Goal: Task Accomplishment & Management: Complete application form

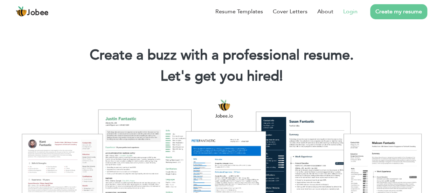
click at [354, 11] on link "Login" at bounding box center [351, 11] width 14 height 8
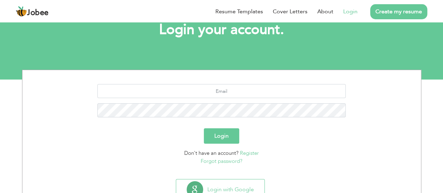
scroll to position [73, 0]
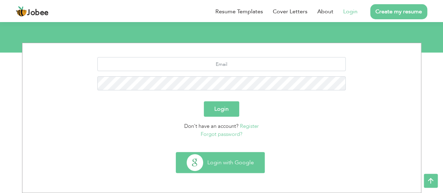
click at [217, 163] on button "Login with Google" at bounding box center [220, 162] width 88 height 20
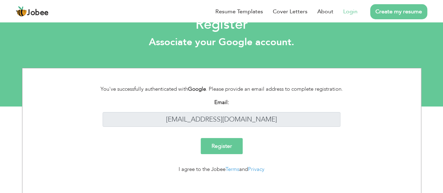
scroll to position [27, 0]
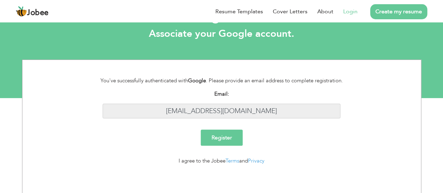
click at [247, 105] on input "fuelcontrolbilling@gmail.com" at bounding box center [222, 111] width 238 height 15
click at [229, 135] on input "Register" at bounding box center [222, 138] width 42 height 16
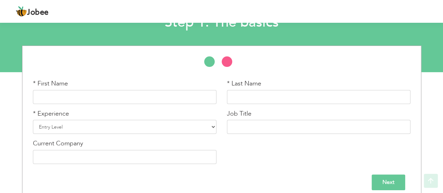
scroll to position [61, 0]
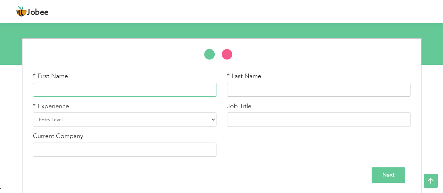
click at [121, 90] on input "text" at bounding box center [125, 90] width 184 height 14
type input "Sheza"
type input "Pervaiz"
paste input "Broadcast Journalist | Anchor | Host | Reporter | Digital Media"
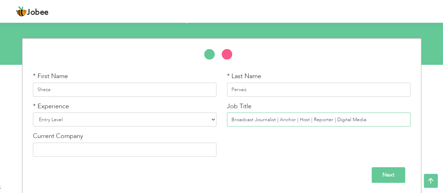
type input "Broadcast Journalist | Anchor | Host | Reporter | Digital Media"
type input "Pakistan Television Corporation"
click at [116, 151] on input "Pakistan Television Corporation" at bounding box center [125, 150] width 184 height 14
click at [313, 163] on div "Next" at bounding box center [222, 172] width 388 height 21
click at [380, 174] on input "Next" at bounding box center [389, 175] width 34 height 16
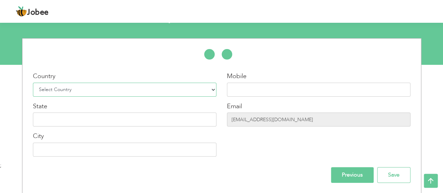
click at [76, 88] on select "Select Country Afghanistan Albania Algeria American Samoa Andorra Angola Anguil…" at bounding box center [125, 90] width 184 height 14
select select "166"
click at [33, 83] on select "Select Country Afghanistan Albania Algeria American Samoa Andorra Angola Anguil…" at bounding box center [125, 90] width 184 height 14
click at [231, 88] on input "text" at bounding box center [319, 90] width 184 height 14
type input "03185836334"
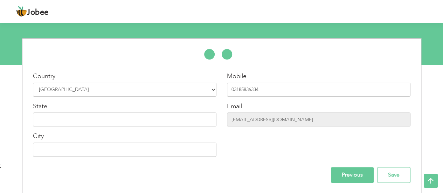
click at [163, 127] on div "Country Select Country Afghanistan Albania Algeria American Samoa Andorra Angol…" at bounding box center [125, 117] width 194 height 90
click at [163, 122] on input "text" at bounding box center [125, 120] width 184 height 14
type input "P"
type input "[GEOGRAPHIC_DATA]"
click at [111, 165] on div "Country Select Country Afghanistan Albania Algeria American Samoa Andorra Angol…" at bounding box center [222, 116] width 388 height 134
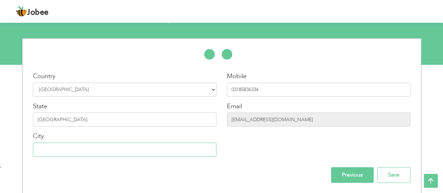
click at [109, 148] on input "text" at bounding box center [125, 150] width 184 height 14
type input "Rawalpindi"
click at [393, 181] on input "Save" at bounding box center [394, 175] width 33 height 16
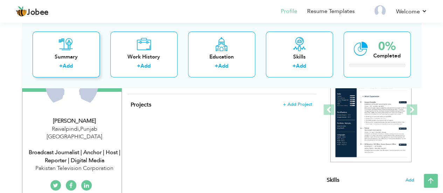
click at [79, 53] on div "Summary + Add" at bounding box center [66, 55] width 67 height 46
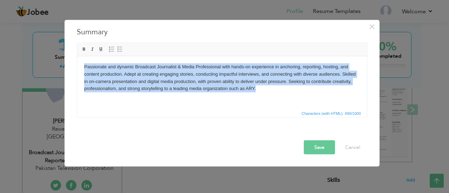
click at [254, 99] on html "Passionate and dynamic Broadcast Journalist & Media Professional with hands-on …" at bounding box center [222, 77] width 290 height 43
click at [260, 93] on html "Passionate and dynamic Broadcast Journalist & Media Professional with hands-on …" at bounding box center [222, 77] width 290 height 43
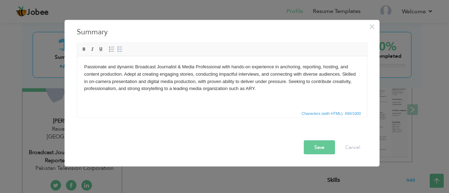
click at [252, 91] on body "Passionate and dynamic Broadcast Journalist & Media Professional with hands-on …" at bounding box center [222, 77] width 276 height 29
click at [310, 147] on button "Save" at bounding box center [319, 147] width 31 height 14
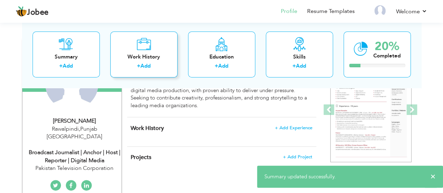
click at [154, 54] on div "Work History" at bounding box center [144, 56] width 56 height 7
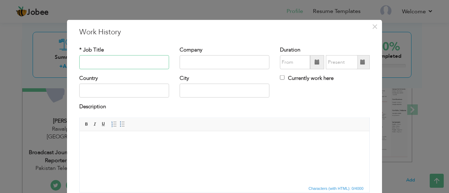
paste input "Host & News Anchor"
type input "Host & News Anchor"
click at [193, 64] on input "text" at bounding box center [224, 62] width 90 height 14
type input "A1 Channel"
click at [314, 60] on span at bounding box center [316, 62] width 5 height 5
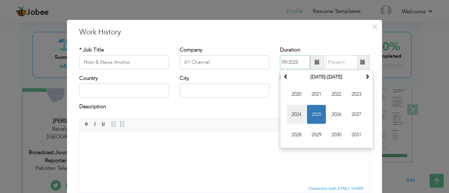
click at [294, 115] on span "2024" at bounding box center [296, 114] width 19 height 19
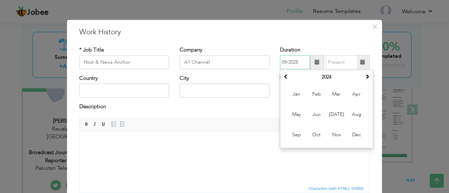
click at [332, 134] on span "Nov" at bounding box center [336, 134] width 19 height 19
type input "11/2024"
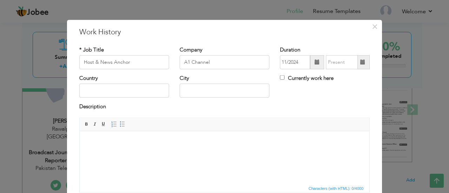
click at [356, 60] on span at bounding box center [363, 62] width 14 height 14
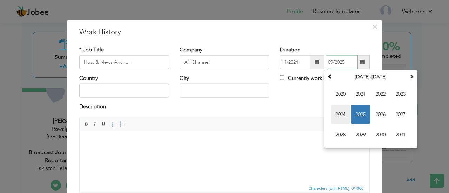
click at [337, 113] on span "2024" at bounding box center [340, 114] width 19 height 19
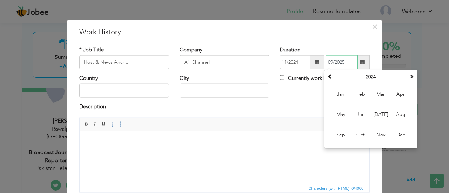
click at [393, 134] on span "Dec" at bounding box center [400, 134] width 19 height 19
type input "12/2024"
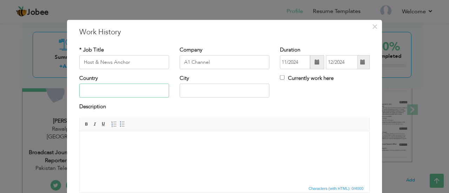
click at [90, 88] on input "text" at bounding box center [124, 91] width 90 height 14
type input "P"
type input "Pakistan"
type input "RAWALPINDI"
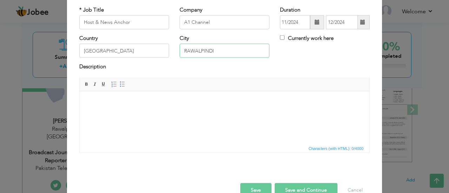
scroll to position [55, 0]
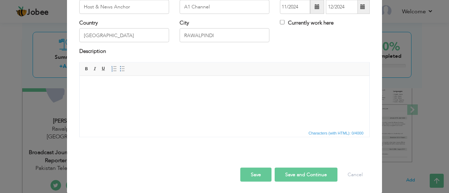
click at [134, 97] on html at bounding box center [225, 86] width 290 height 21
click at [151, 88] on body at bounding box center [225, 86] width 276 height 7
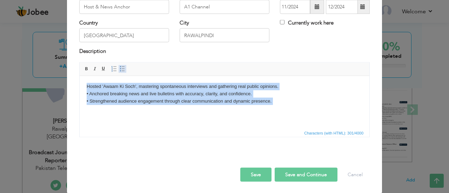
click at [121, 70] on span at bounding box center [123, 69] width 6 height 6
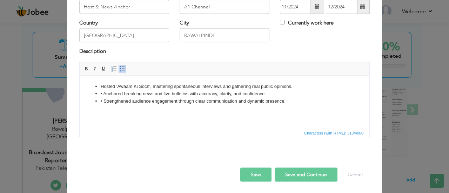
click at [224, 102] on li "• Strengthened audience engagement through clear communication and dynamic pres…" at bounding box center [224, 100] width 247 height 7
click at [99, 94] on ul "Hosted 'Awaam Ki Soch', mastering spontaneous interviews and gathering real pub…" at bounding box center [225, 94] width 276 height 22
click at [102, 95] on li "• Anchored breaking news and live bulletins with accuracy, clarity, and confide…" at bounding box center [224, 93] width 247 height 7
click at [290, 172] on button "Save and Continue" at bounding box center [305, 175] width 63 height 14
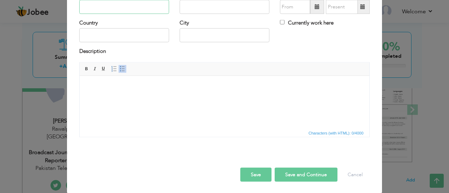
click at [114, 8] on input "text" at bounding box center [124, 7] width 90 height 14
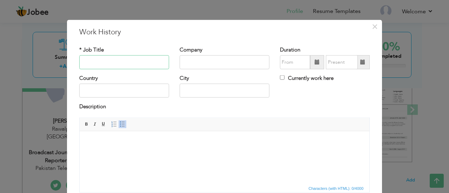
paste input "– Reporter (Internship)"
click at [84, 61] on input "– Reporter (Internship)" at bounding box center [124, 62] width 90 height 14
type input "Reporter"
type input "Samaa TV"
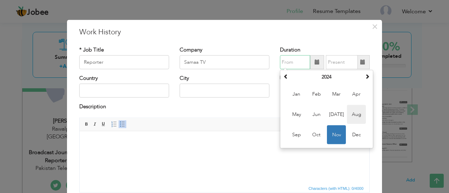
click at [351, 110] on span "Aug" at bounding box center [356, 114] width 19 height 19
type input "08/2024"
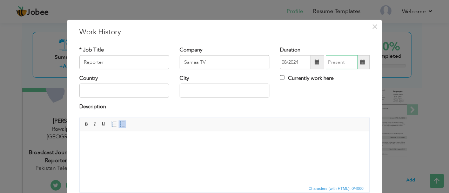
click at [342, 60] on input "text" at bounding box center [342, 62] width 32 height 14
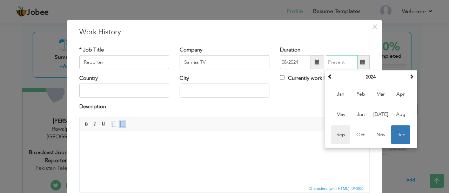
click at [342, 135] on span "Sep" at bounding box center [340, 134] width 19 height 19
type input "09/2024"
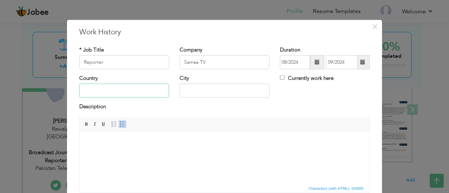
click at [107, 89] on input "text" at bounding box center [124, 91] width 90 height 14
type input "Pakistan"
type input "RAWALPINDI"
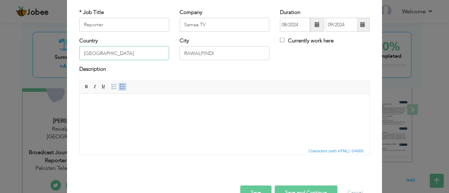
scroll to position [55, 0]
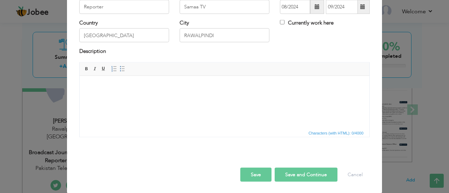
click at [112, 97] on html at bounding box center [225, 86] width 290 height 21
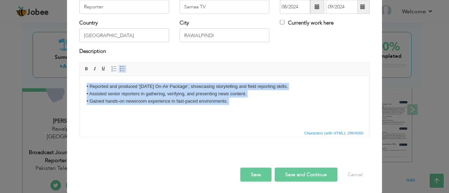
click at [120, 69] on span at bounding box center [123, 69] width 6 height 6
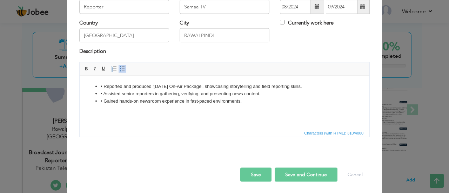
click at [120, 69] on span at bounding box center [123, 69] width 6 height 6
click at [99, 90] on ul "• Reported and produced '14th August On-Air Package', showcasing storytelling a…" at bounding box center [225, 94] width 276 height 22
click at [283, 175] on button "Save and Continue" at bounding box center [305, 175] width 63 height 14
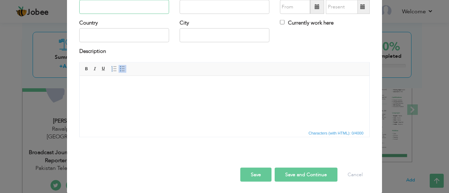
click at [132, 9] on input "text" at bounding box center [124, 7] width 90 height 14
paste input "Host"
type input "Host"
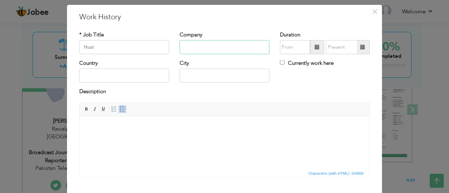
scroll to position [0, 0]
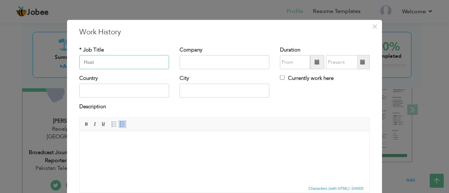
click at [114, 64] on input "Host" at bounding box center [124, 62] width 90 height 14
paste input "FM 102.6 (VOB)"
type input "Voice Of Bahria (FM-102.6)"
click at [113, 149] on html at bounding box center [225, 141] width 290 height 21
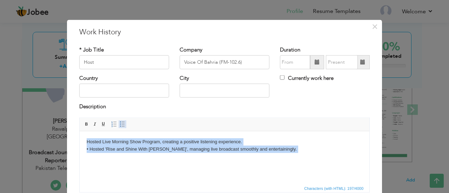
click at [120, 122] on span at bounding box center [123, 124] width 6 height 6
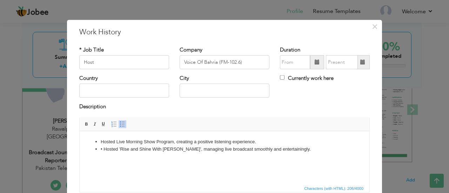
click at [103, 148] on li "• Hosted 'Rise and Shine With Bahria', managing live broadcast smoothly and ent…" at bounding box center [224, 148] width 247 height 7
click at [135, 162] on body "Hosted Live Morning Show Program, creating a positive listening experience. • H…" at bounding box center [225, 151] width 276 height 26
click at [104, 147] on li "• Hosted 'Rise and Shine With Bahria', managing live broadcast smoothly and ent…" at bounding box center [224, 148] width 247 height 7
click at [121, 94] on input "text" at bounding box center [124, 91] width 90 height 14
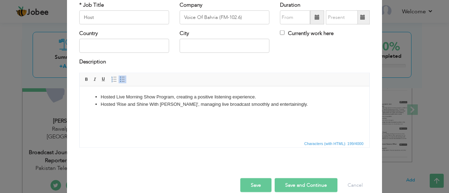
scroll to position [55, 0]
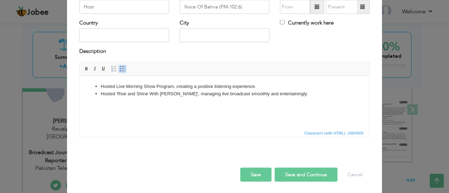
type input "Pakistan"
type input "RAWALPINDI"
click at [306, 171] on button "Save and Continue" at bounding box center [305, 175] width 63 height 14
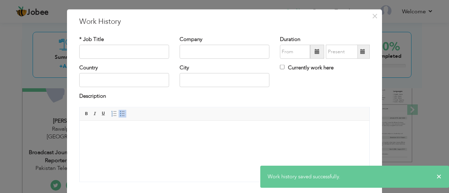
scroll to position [0, 0]
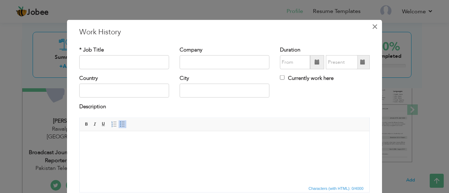
click at [372, 27] on span "×" at bounding box center [375, 26] width 6 height 13
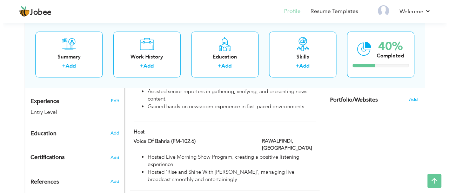
scroll to position [280, 0]
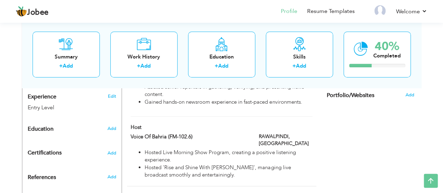
click at [265, 124] on div "Host" at bounding box center [221, 128] width 192 height 9
type input "Host"
type input "Voice Of Bahria (FM-102.6)"
type input "Pakistan"
type input "RAWALPINDI"
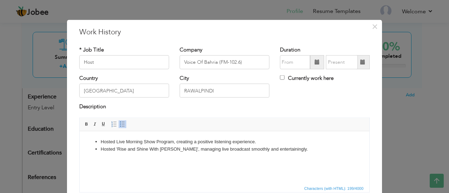
click at [183, 158] on html "Hosted Live Morning Show Program, creating a positive listening experience. Hos…" at bounding box center [225, 145] width 290 height 29
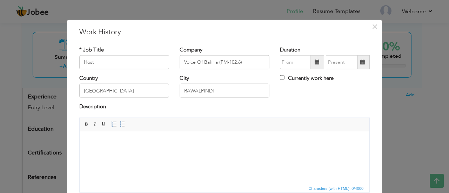
paste body
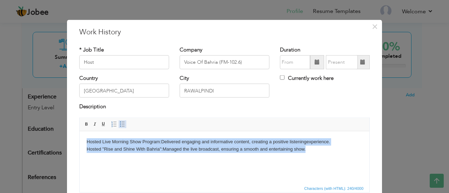
click at [121, 123] on link "Insert/Remove Bulleted List" at bounding box center [122, 124] width 8 height 8
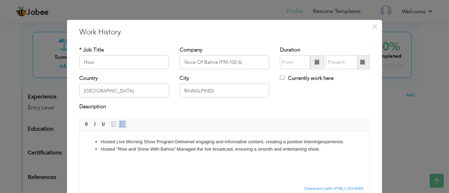
click at [215, 156] on html "Hosted Live Morning Show Program: Delivered engaging and informative content, c…" at bounding box center [225, 145] width 290 height 29
drag, startPoint x: 177, startPoint y: 142, endPoint x: 101, endPoint y: 143, distance: 75.7
click at [101, 143] on li "Hosted Live Morning Show Program: Delivered engaging and informative content, c…" at bounding box center [224, 141] width 247 height 7
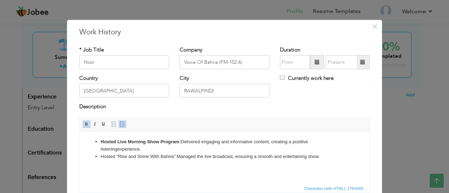
drag, startPoint x: 178, startPoint y: 156, endPoint x: 102, endPoint y: 158, distance: 76.1
click at [102, 158] on li "Hosted "Rise and Shine With Bahria": Managed the live broadcast, ensuring a smo…" at bounding box center [224, 156] width 247 height 7
click at [179, 156] on strong "Hosted "Rise and Shine With Bahria":" at bounding box center [142, 156] width 82 height 5
click at [227, 156] on li "Hosted "Rise and Shine With Bahria : Managed the live broadcast, ensuring a smo…" at bounding box center [224, 156] width 247 height 7
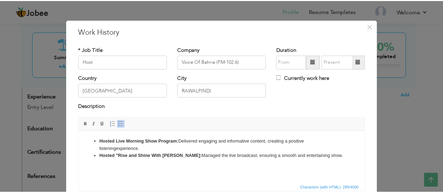
scroll to position [55, 0]
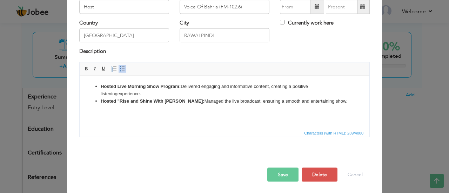
click at [290, 171] on button "Save" at bounding box center [282, 175] width 31 height 14
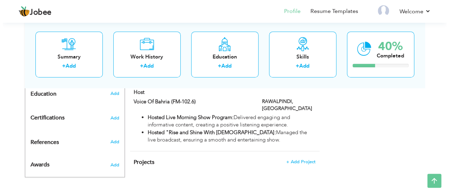
scroll to position [222, 0]
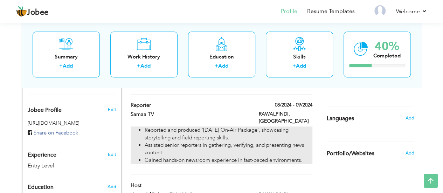
click at [244, 127] on li "Reported and produced '14th August On-Air Package', showcasing storytelling and…" at bounding box center [229, 134] width 168 height 15
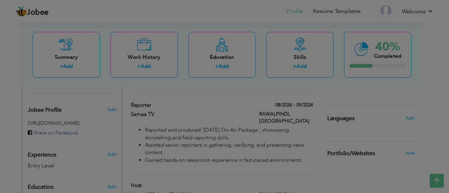
scroll to position [0, 0]
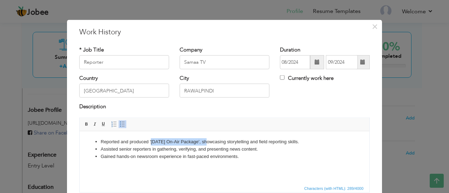
drag, startPoint x: 151, startPoint y: 141, endPoint x: 208, endPoint y: 142, distance: 56.4
click at [208, 142] on li "Reported and produced '14th August On-Air Package', showcasing storytelling and…" at bounding box center [224, 141] width 247 height 7
click at [251, 150] on li "Assisted senior reporters in gathering, verifying, and presenting news content." at bounding box center [224, 148] width 247 height 7
click at [253, 154] on li "Gained hands-on newsroom experience in fast-paced environments." at bounding box center [224, 156] width 247 height 7
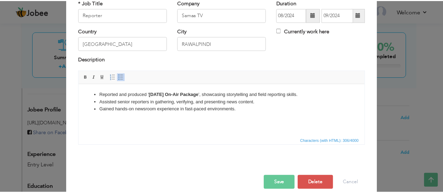
scroll to position [55, 0]
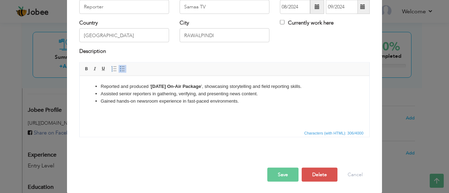
click at [289, 169] on button "Save" at bounding box center [282, 175] width 31 height 14
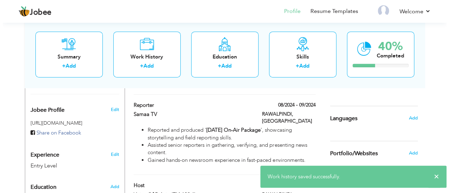
scroll to position [129, 0]
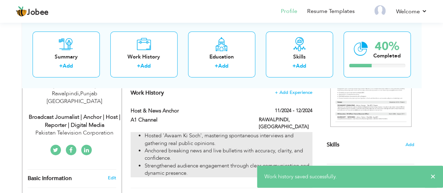
click at [216, 138] on li "Hosted 'Awaam Ki Soch', mastering spontaneous interviews and gathering real pub…" at bounding box center [229, 139] width 168 height 15
type input "Host & News Anchor"
type input "A1 Channel"
type input "11/2024"
type input "12/2024"
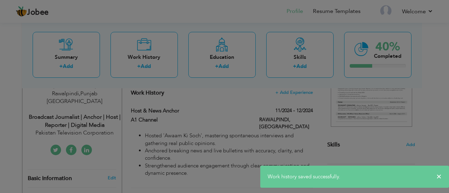
scroll to position [0, 0]
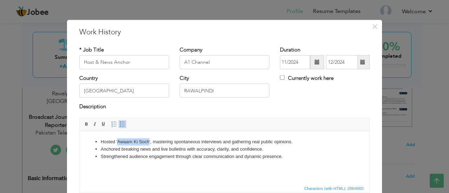
drag, startPoint x: 117, startPoint y: 141, endPoint x: 149, endPoint y: 144, distance: 32.1
click at [149, 144] on li "Hosted 'Awaam Ki Soch', mastering spontaneous interviews and gathering real pub…" at bounding box center [224, 141] width 247 height 7
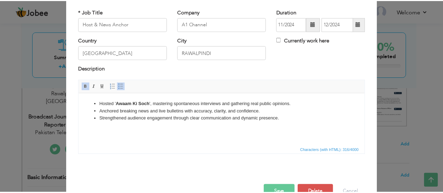
scroll to position [55, 0]
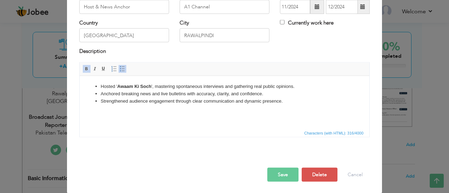
click at [273, 179] on button "Save" at bounding box center [282, 175] width 31 height 14
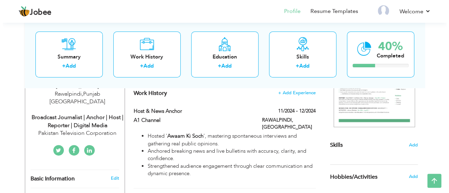
scroll to position [129, 0]
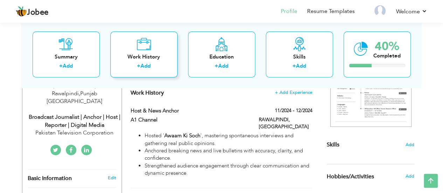
click at [161, 49] on div "Work History + Add" at bounding box center [143, 55] width 67 height 46
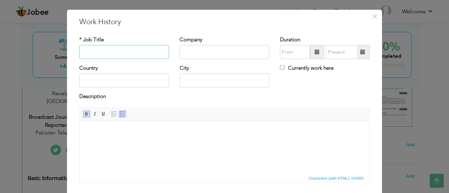
scroll to position [0, 0]
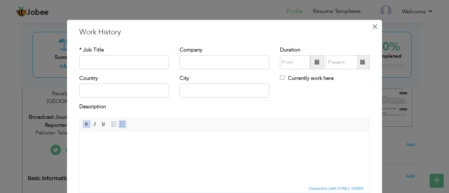
click at [372, 31] on span "×" at bounding box center [375, 26] width 6 height 13
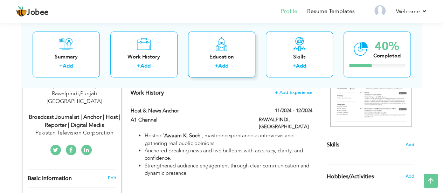
click at [201, 51] on div "Education + Add" at bounding box center [221, 55] width 67 height 46
radio input "true"
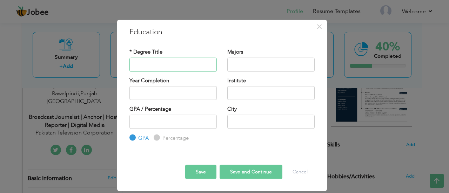
click at [154, 64] on input "text" at bounding box center [172, 64] width 87 height 14
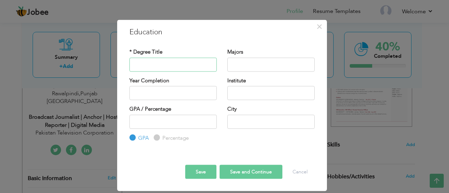
click at [168, 66] on input "text" at bounding box center [172, 64] width 87 height 14
paste input "BS Television Broadcast & Digital Media ("
type input "BS Television Broadcast & Digital Media"
click at [247, 68] on input "text" at bounding box center [270, 64] width 87 height 14
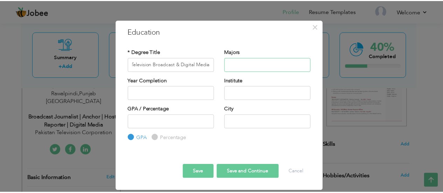
scroll to position [0, 0]
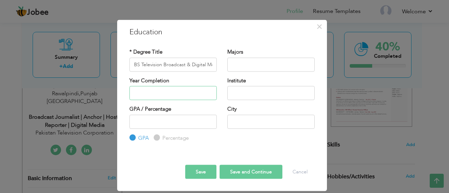
type input "2025"
click at [177, 92] on input "2025" at bounding box center [172, 93] width 87 height 14
click at [164, 89] on input "2025" at bounding box center [172, 93] width 87 height 14
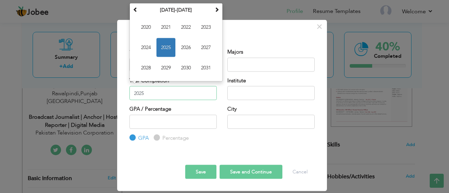
click at [170, 48] on span "2025" at bounding box center [165, 47] width 19 height 19
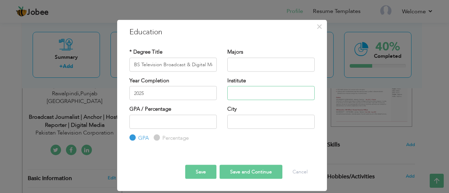
click at [239, 93] on input "text" at bounding box center [270, 93] width 87 height 14
type input "Bahria University"
click at [212, 127] on input "number" at bounding box center [172, 122] width 87 height 14
click at [269, 116] on input "text" at bounding box center [270, 122] width 87 height 14
type input "Islamabad"
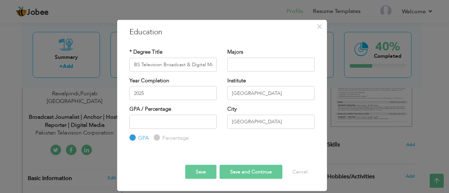
click at [240, 174] on button "Save and Continue" at bounding box center [250, 172] width 63 height 14
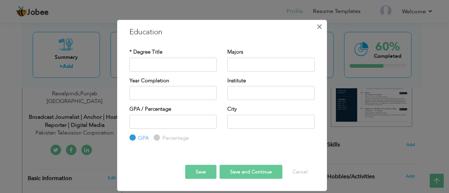
click at [316, 24] on span "×" at bounding box center [319, 26] width 6 height 13
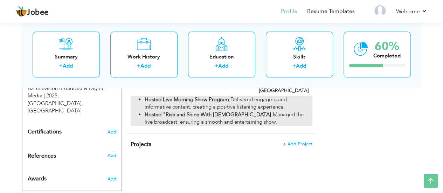
scroll to position [334, 0]
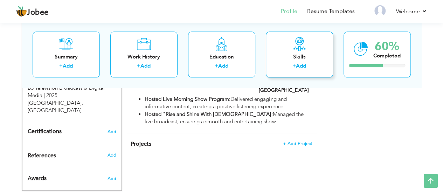
click at [293, 63] on label "+" at bounding box center [295, 66] width 4 height 7
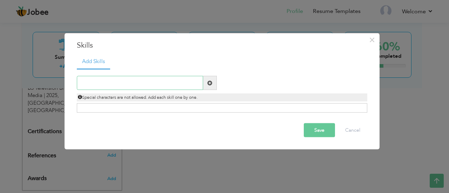
paste input "News Reporting & Anchoring"
type input "News Reporting & Anchoring"
click at [207, 84] on span at bounding box center [209, 82] width 5 height 5
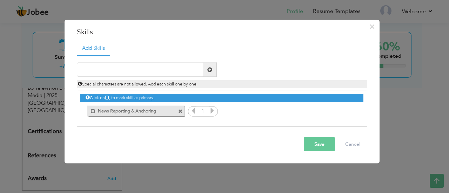
click at [211, 111] on icon at bounding box center [212, 111] width 6 height 6
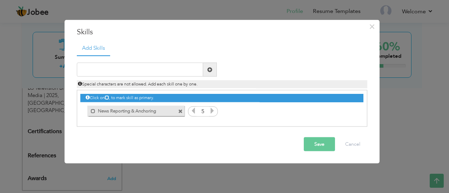
click at [211, 111] on icon at bounding box center [212, 111] width 6 height 6
click at [195, 109] on icon at bounding box center [193, 111] width 6 height 6
click at [211, 113] on icon at bounding box center [212, 111] width 6 height 6
click at [169, 70] on input "text" at bounding box center [140, 70] width 126 height 14
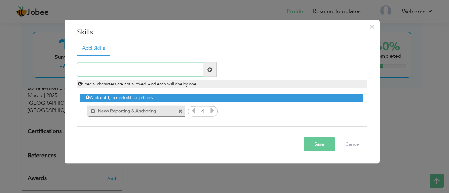
paste input "Live Hosting & Podcasting"
type input "Live Hosting & Podcasting"
click at [209, 73] on span at bounding box center [210, 70] width 14 height 14
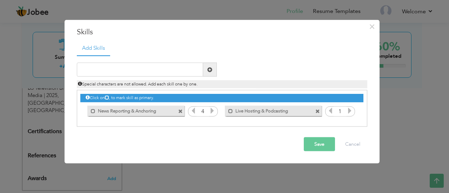
click at [349, 111] on icon at bounding box center [349, 111] width 6 height 6
click at [349, 112] on icon at bounding box center [349, 111] width 6 height 6
click at [143, 73] on input "text" at bounding box center [140, 70] width 126 height 14
paste input "On-Camera Presentation"
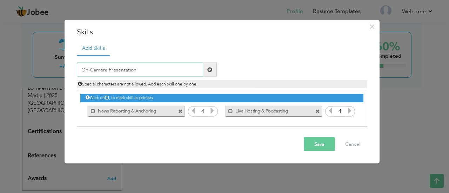
type input "On-Camera Presentation"
click at [212, 67] on span at bounding box center [209, 69] width 5 height 5
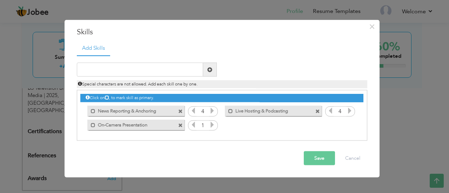
click at [214, 123] on icon at bounding box center [212, 125] width 6 height 6
click at [211, 124] on icon at bounding box center [212, 125] width 6 height 6
click at [150, 75] on input "text" at bounding box center [140, 70] width 126 height 14
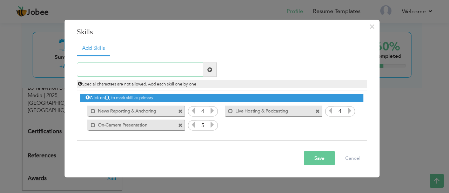
paste input "Content Creation & Storytelling"
type input "Content Creation & Storytelling"
click at [206, 68] on span at bounding box center [210, 70] width 14 height 14
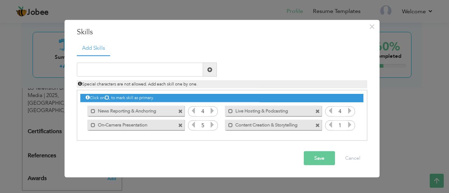
click at [350, 122] on icon at bounding box center [349, 125] width 6 height 6
click at [350, 123] on icon at bounding box center [349, 125] width 6 height 6
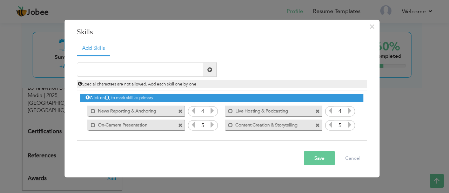
click at [155, 62] on div "Duplicate entry" at bounding box center [222, 98] width 290 height 86
click at [164, 69] on input "text" at bounding box center [140, 70] width 126 height 14
paste input "Digital & Social Media Management"
type input "Digital & Social Media Management"
click at [205, 72] on span at bounding box center [210, 70] width 14 height 14
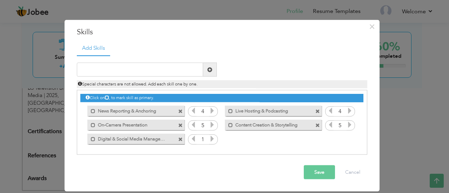
click at [210, 140] on icon at bounding box center [212, 139] width 6 height 6
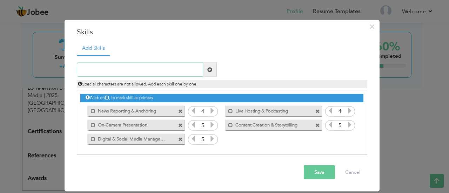
click at [148, 63] on input "text" at bounding box center [140, 70] width 126 height 14
paste input "Branding & Marketing Campaigns"
type input "Branding & Marketing Campaigns"
click at [211, 72] on span at bounding box center [209, 69] width 5 height 5
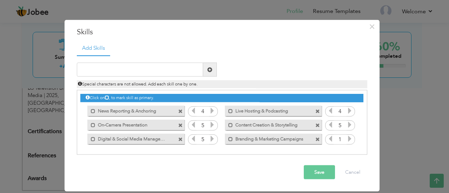
click at [345, 140] on input "1" at bounding box center [339, 140] width 13 height 10
click at [350, 139] on icon at bounding box center [349, 139] width 6 height 6
click at [350, 140] on icon at bounding box center [349, 139] width 6 height 6
click at [161, 71] on input "text" at bounding box center [140, 70] width 126 height 14
paste input "Audience Engagement"
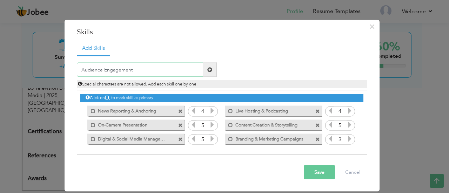
type input "Audience Engagement"
click at [213, 69] on span at bounding box center [210, 70] width 14 height 14
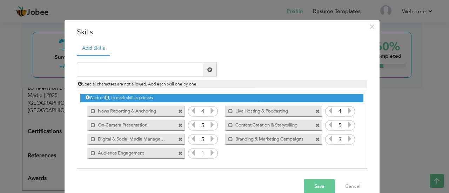
click at [209, 149] on span at bounding box center [212, 153] width 6 height 9
click at [146, 72] on input "text" at bounding box center [140, 70] width 126 height 14
paste input "Research & Interviewing"
type input "Research & Interviewing"
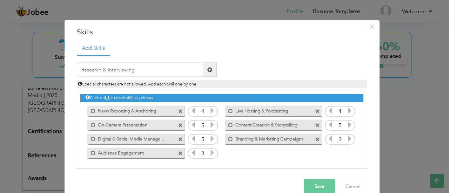
click at [206, 73] on span at bounding box center [210, 70] width 14 height 14
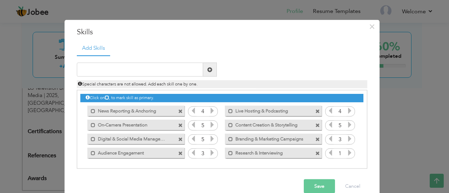
click at [349, 155] on icon at bounding box center [349, 153] width 6 height 6
click at [347, 152] on icon at bounding box center [349, 153] width 6 height 6
click at [308, 184] on button "Save" at bounding box center [319, 186] width 31 height 14
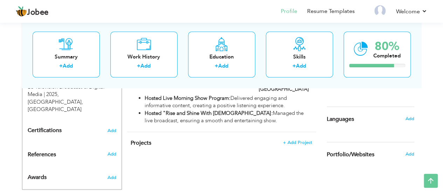
scroll to position [337, 0]
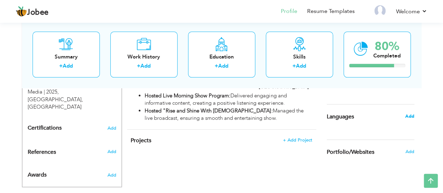
click at [411, 117] on span "Add" at bounding box center [409, 116] width 9 height 6
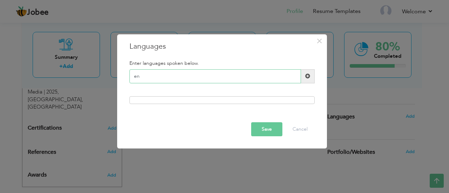
type input "e"
type input "English"
click at [309, 78] on span at bounding box center [307, 76] width 5 height 5
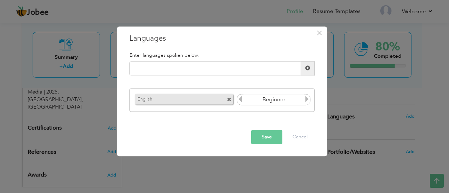
click at [308, 97] on icon at bounding box center [307, 99] width 6 height 6
click at [241, 99] on icon at bounding box center [240, 99] width 6 height 6
click at [306, 99] on icon at bounding box center [307, 99] width 6 height 6
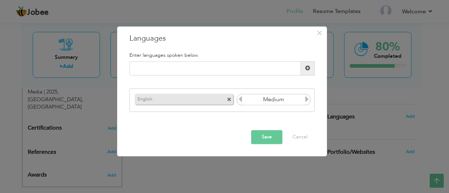
click at [306, 99] on icon at bounding box center [307, 99] width 6 height 6
click at [238, 100] on icon at bounding box center [240, 99] width 6 height 6
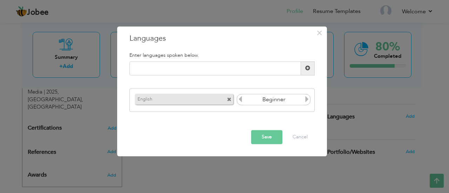
click at [310, 100] on icon at bounding box center [307, 99] width 6 height 6
click at [238, 97] on icon at bounding box center [240, 99] width 6 height 6
click at [199, 57] on h5 "Enter languages spoken below." at bounding box center [221, 55] width 185 height 5
click at [199, 68] on input "text" at bounding box center [214, 68] width 171 height 14
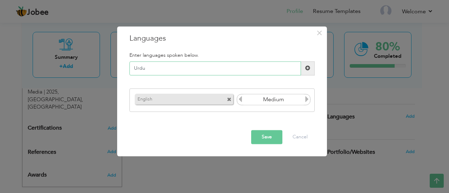
type input "Urdu"
click at [316, 74] on div "Urdu" at bounding box center [222, 68] width 196 height 14
click at [308, 69] on span at bounding box center [307, 68] width 5 height 5
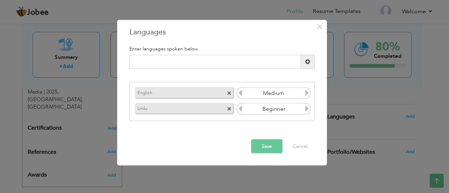
click at [307, 110] on icon at bounding box center [307, 109] width 6 height 6
click at [306, 110] on icon at bounding box center [307, 109] width 6 height 6
click at [272, 155] on div "Save Cancel" at bounding box center [222, 146] width 196 height 25
click at [269, 147] on button "Save" at bounding box center [266, 146] width 31 height 14
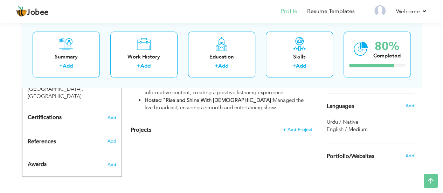
scroll to position [353, 0]
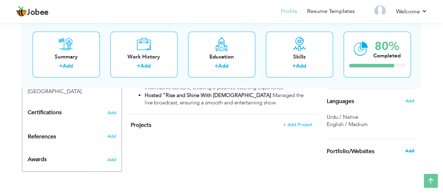
click at [412, 151] on span "Add" at bounding box center [409, 151] width 9 height 6
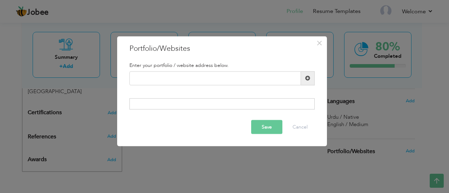
drag, startPoint x: 169, startPoint y: 69, endPoint x: 169, endPoint y: 76, distance: 6.7
click at [169, 70] on div "Enter your portfolio / website address below." at bounding box center [222, 65] width 196 height 12
click at [202, 77] on input "text" at bounding box center [214, 78] width 171 height 14
paste input "https://sheza-portfolio.tiiny.site/"
type input "https://sheza-portfolio.tiiny.site/"
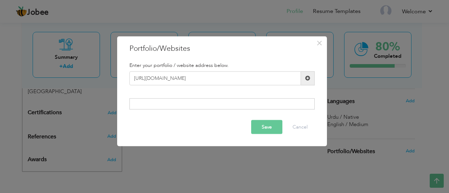
click at [307, 81] on span at bounding box center [307, 78] width 5 height 5
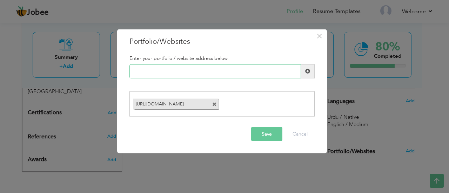
click at [199, 75] on input "text" at bounding box center [214, 71] width 171 height 14
click at [258, 132] on button "Save" at bounding box center [266, 134] width 31 height 14
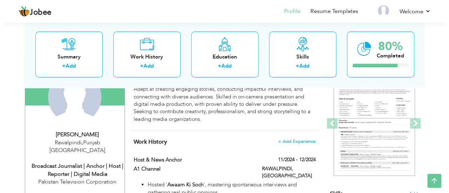
scroll to position [173, 0]
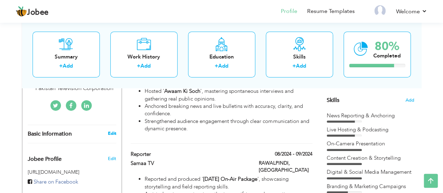
click at [111, 130] on link "Edit" at bounding box center [112, 133] width 8 height 6
type input "Sheza"
type input "Pervaiz"
type input "03185836334"
select select "number:166"
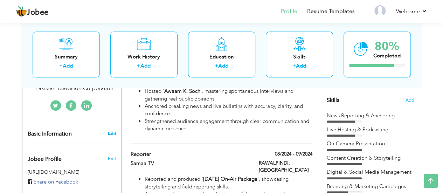
type input "Punjab"
type input "Rawalpindi"
select select "number:1"
type input "Pakistan Television Corporation"
type input "Broadcast Journalist | Anchor | Host | Reporter | Digital Media"
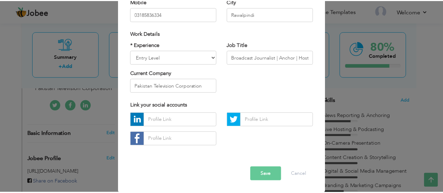
scroll to position [120, 0]
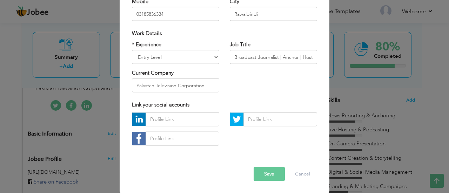
click at [267, 176] on button "Save" at bounding box center [268, 174] width 31 height 14
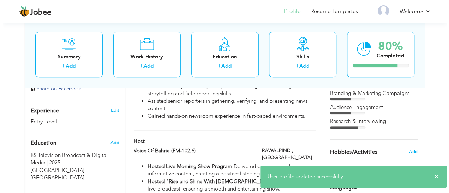
scroll to position [266, 0]
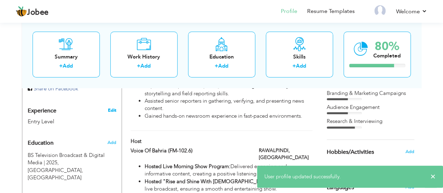
click at [112, 107] on link "Edit" at bounding box center [112, 110] width 8 height 6
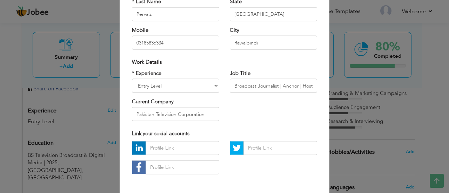
scroll to position [93, 0]
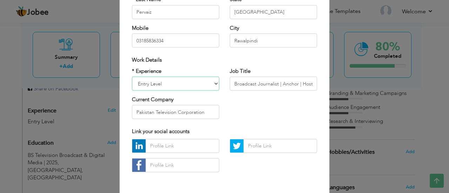
click at [177, 79] on select "Entry Level Less than 1 Year 1 Year 2 Years 3 Years 4 Years 5 Years 6 Years 7 Y…" at bounding box center [175, 84] width 87 height 14
select select "number:2"
click at [132, 77] on select "Entry Level Less than 1 Year 1 Year 2 Years 3 Years 4 Years 5 Years 6 Years 7 Y…" at bounding box center [175, 84] width 87 height 14
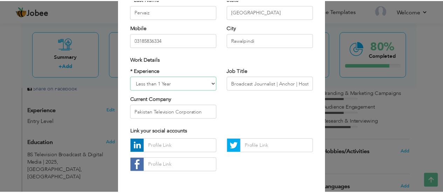
scroll to position [120, 0]
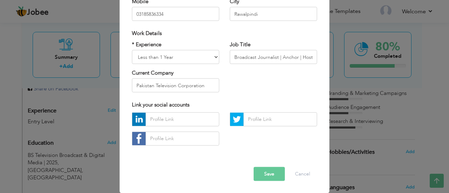
click at [272, 172] on button "Save" at bounding box center [268, 174] width 31 height 14
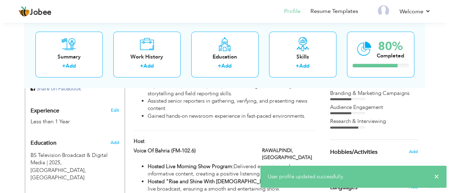
scroll to position [360, 0]
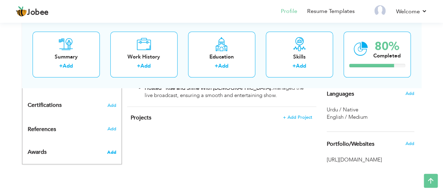
click at [110, 149] on span "Add" at bounding box center [111, 152] width 9 height 6
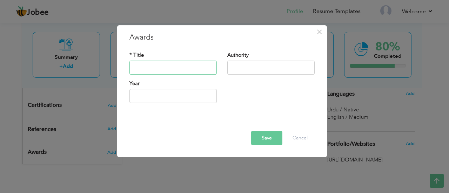
click at [154, 62] on input "text" at bounding box center [172, 68] width 87 height 14
paste input "Recognized for Best Ad Performance"
type input "Recognized for Best Ad Performance"
type input "2025"
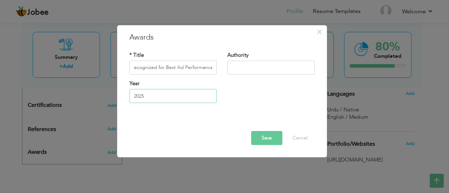
click at [164, 99] on input "2025" at bounding box center [172, 96] width 87 height 14
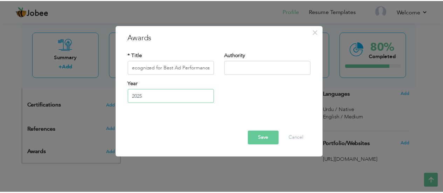
scroll to position [0, 0]
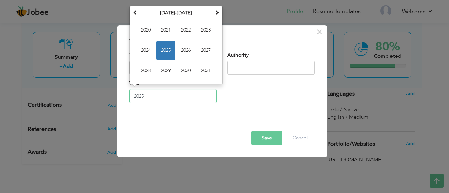
click at [167, 52] on span "2025" at bounding box center [165, 50] width 19 height 19
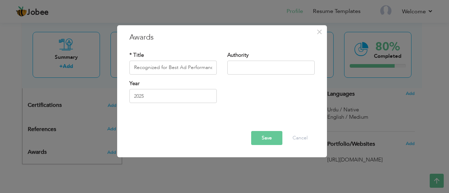
click at [269, 135] on button "Save" at bounding box center [266, 138] width 31 height 14
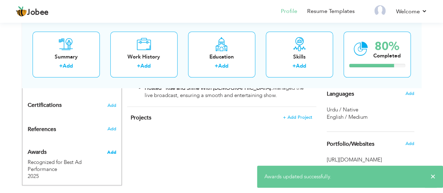
click at [110, 149] on span "Add" at bounding box center [111, 152] width 9 height 6
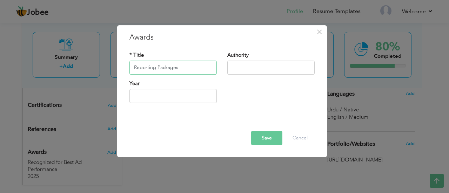
type input "Reporting Packages"
type input "National TV"
click at [147, 102] on input "text" at bounding box center [172, 96] width 87 height 14
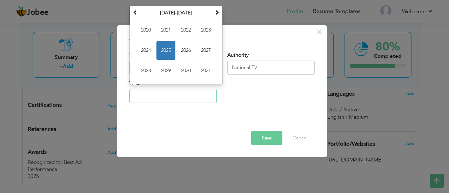
click at [167, 45] on span "2025" at bounding box center [165, 50] width 19 height 19
type input "2025"
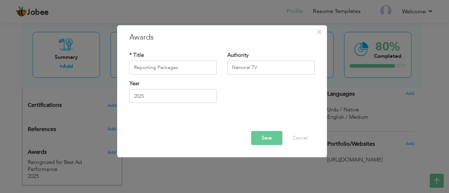
click at [265, 140] on button "Save" at bounding box center [266, 138] width 31 height 14
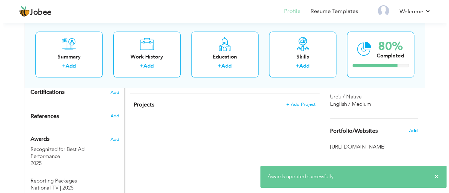
scroll to position [380, 0]
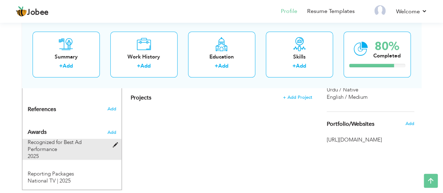
click at [113, 143] on span at bounding box center [117, 145] width 9 height 5
type input "Recognized for Best Ad Performance"
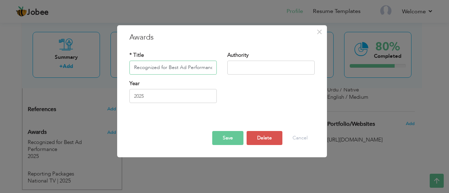
scroll to position [0, 2]
click at [172, 69] on input "Recognized for Best Ad Performance" at bounding box center [172, 68] width 87 height 14
click at [163, 70] on input "Recognized for Best Ad Performance" at bounding box center [172, 68] width 87 height 14
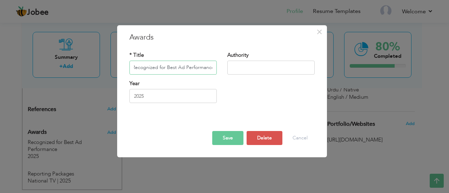
click at [166, 68] on input "Recognized for Best Ad Performance" at bounding box center [172, 68] width 87 height 14
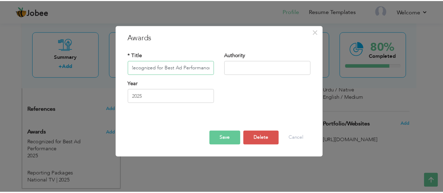
scroll to position [0, 0]
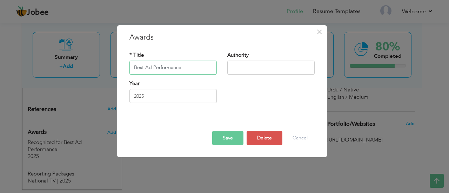
type input "Best Ad Performance"
click at [234, 136] on button "Save" at bounding box center [227, 138] width 31 height 14
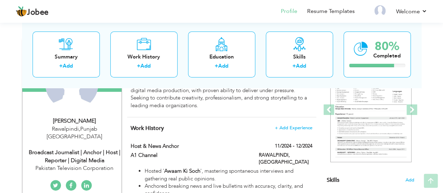
scroll to position [93, 0]
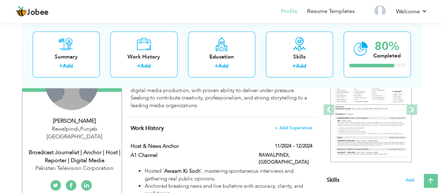
click at [75, 101] on div "Change Remove" at bounding box center [71, 83] width 53 height 53
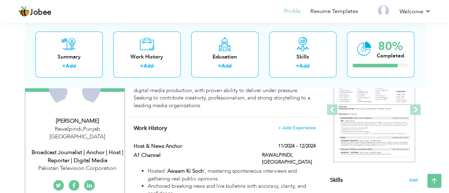
scroll to position [0, 0]
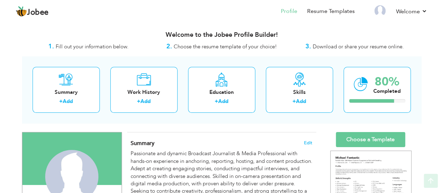
click at [0, 0] on h4 "Change" at bounding box center [0, 0] width 0 height 0
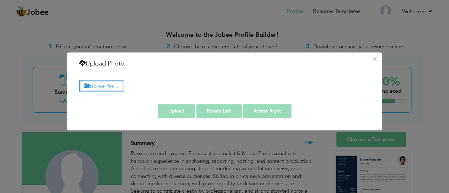
click at [104, 84] on label "Browse File ..." at bounding box center [101, 86] width 45 height 11
click at [0, 0] on input "Browse File ..." at bounding box center [0, 0] width 0 height 0
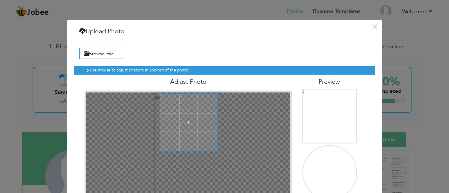
click at [185, 118] on span at bounding box center [188, 123] width 56 height 56
click at [206, 105] on div at bounding box center [188, 123] width 56 height 56
click at [205, 105] on div at bounding box center [188, 123] width 56 height 56
click at [178, 131] on span at bounding box center [189, 120] width 56 height 56
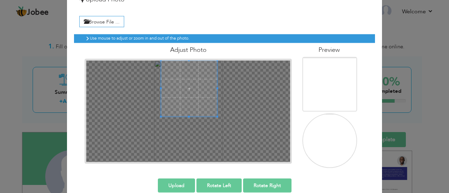
scroll to position [43, 0]
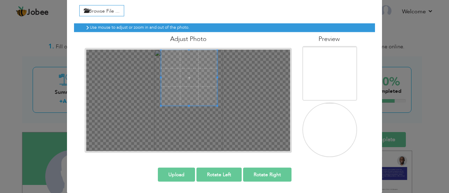
click at [333, 79] on img at bounding box center [330, 96] width 66 height 99
click at [323, 154] on img at bounding box center [330, 152] width 66 height 99
click at [175, 170] on button "Upload" at bounding box center [176, 175] width 37 height 14
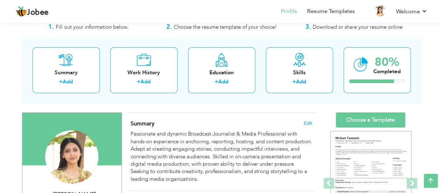
scroll to position [0, 0]
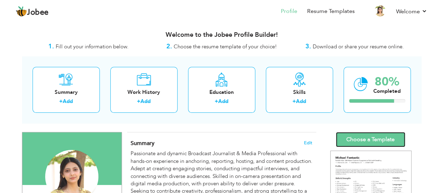
click at [375, 134] on link "Choose a Template" at bounding box center [370, 139] width 69 height 15
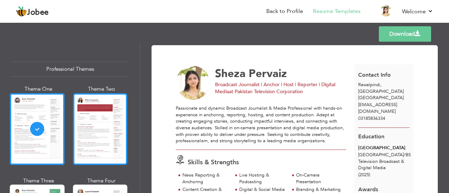
click at [83, 126] on div at bounding box center [100, 129] width 55 height 72
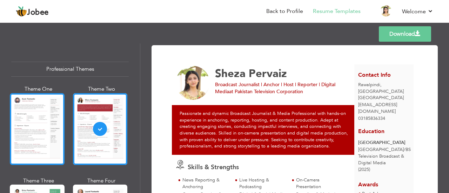
click at [40, 131] on div at bounding box center [37, 129] width 55 height 72
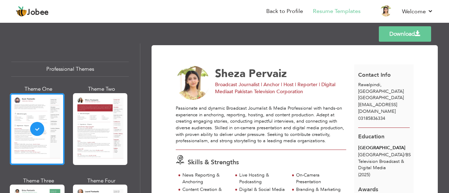
click at [403, 33] on link "Download" at bounding box center [405, 33] width 52 height 15
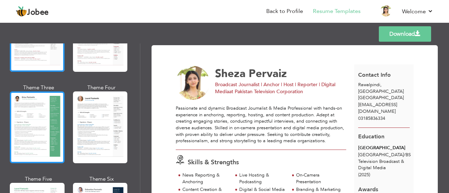
click at [41, 128] on div at bounding box center [37, 127] width 55 height 72
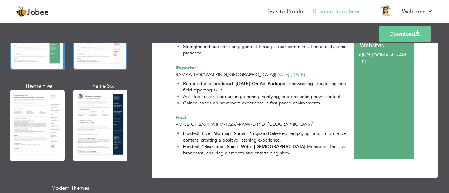
scroll to position [187, 0]
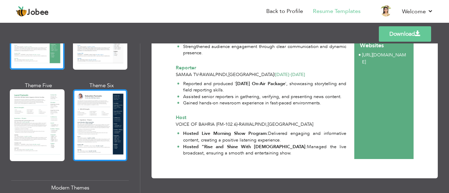
click at [107, 121] on div at bounding box center [100, 125] width 55 height 72
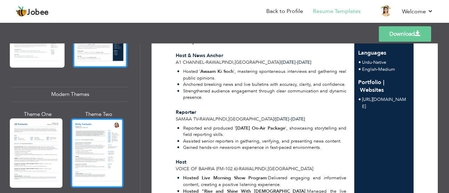
scroll to position [280, 0]
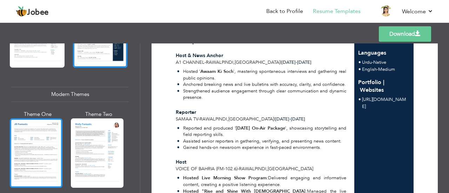
click at [41, 141] on div at bounding box center [36, 152] width 53 height 69
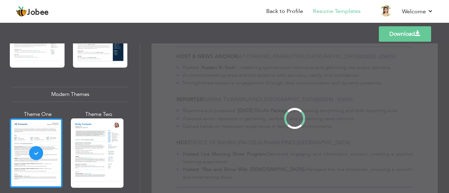
scroll to position [0, 0]
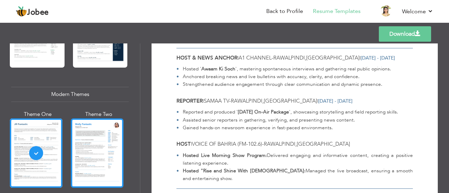
click at [119, 162] on div at bounding box center [97, 152] width 53 height 69
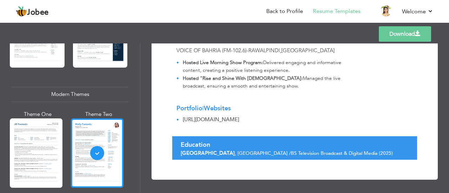
scroll to position [374, 0]
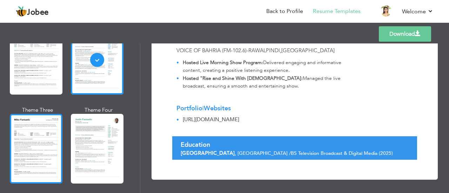
click at [45, 147] on div at bounding box center [36, 148] width 53 height 69
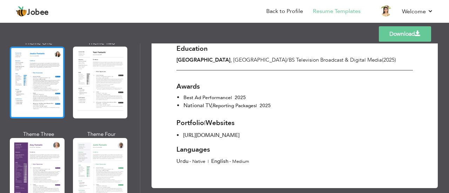
scroll to position [467, 0]
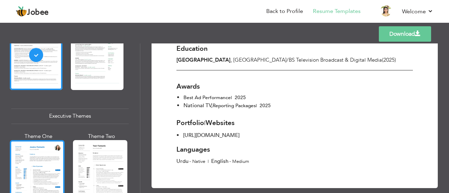
click at [40, 155] on div at bounding box center [37, 176] width 55 height 72
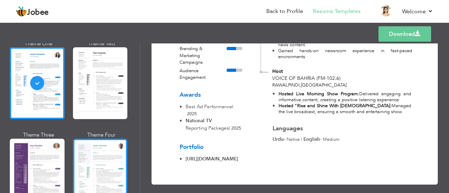
scroll to position [561, 0]
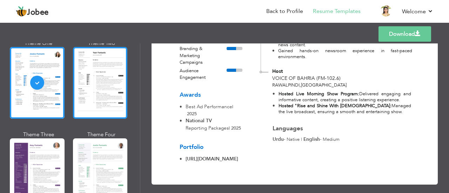
click at [104, 95] on div at bounding box center [100, 83] width 55 height 72
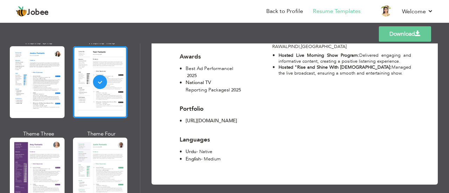
scroll to position [655, 0]
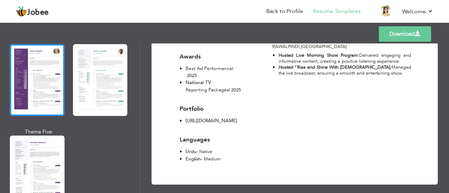
click at [34, 94] on div at bounding box center [37, 80] width 55 height 72
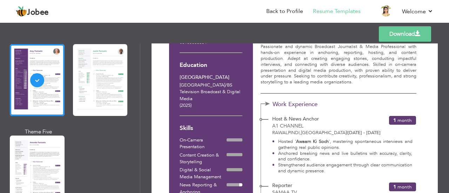
scroll to position [0, 0]
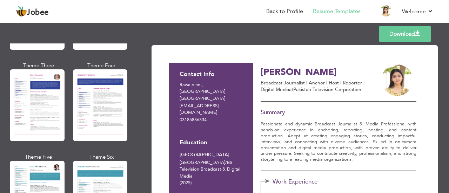
click at [319, 80] on p "Broadcast Journalist | Anchor | Host | Reporter | Digital Media at Pakistan Tel…" at bounding box center [318, 87] width 117 height 14
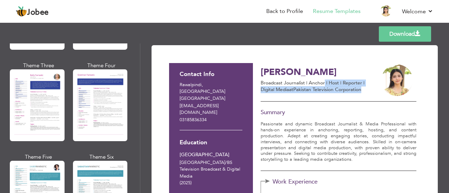
click at [319, 80] on p "Broadcast Journalist | Anchor | Host | Reporter | Digital Media at Pakistan Tel…" at bounding box center [318, 87] width 117 height 14
click at [321, 93] on div "Sheza Pervaiz Broadcast Journalist | Anchor | Host | Reporter | Digital Media a…" at bounding box center [338, 82] width 156 height 39
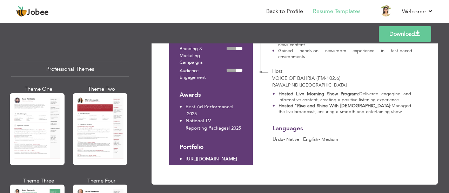
click at [87, 73] on div "Professional Themes" at bounding box center [69, 69] width 117 height 15
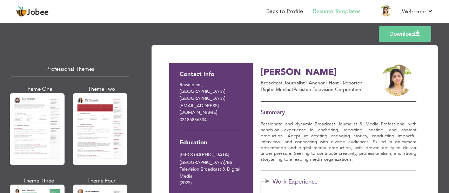
click at [299, 71] on h3 "Sheza Pervaiz" at bounding box center [318, 72] width 117 height 11
click at [284, 69] on h3 "[PERSON_NAME]" at bounding box center [318, 72] width 117 height 11
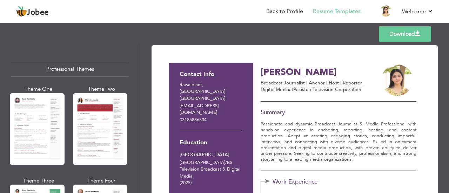
click at [212, 103] on p "[EMAIL_ADDRESS][DOMAIN_NAME]" at bounding box center [210, 110] width 63 height 14
click at [211, 103] on p "fuelcontrolbilling@gmail.com" at bounding box center [210, 110] width 63 height 14
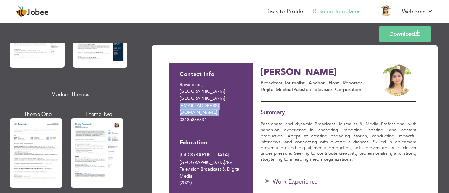
scroll to position [280, 0]
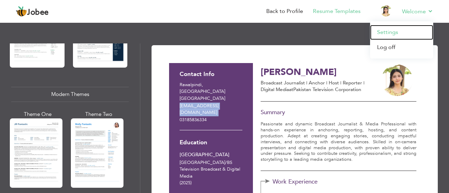
click at [398, 36] on link "Settings" at bounding box center [401, 32] width 63 height 15
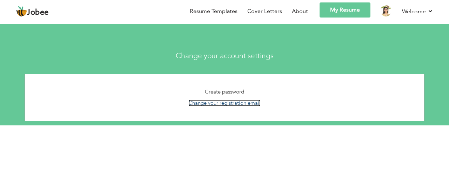
click at [220, 103] on link "Change your registration email" at bounding box center [224, 103] width 72 height 7
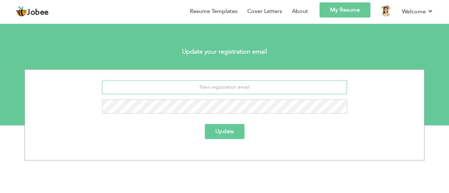
click at [233, 84] on input "email" at bounding box center [224, 87] width 245 height 14
drag, startPoint x: 306, startPoint y: 131, endPoint x: 299, endPoint y: 131, distance: 7.7
click at [306, 131] on div "Update" at bounding box center [224, 131] width 266 height 15
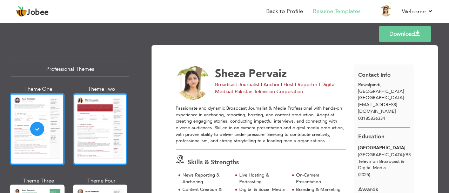
click at [95, 137] on div at bounding box center [100, 129] width 55 height 72
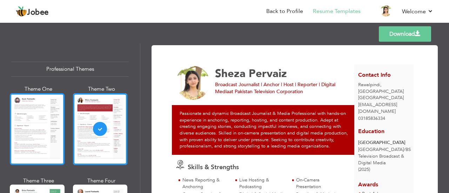
scroll to position [93, 0]
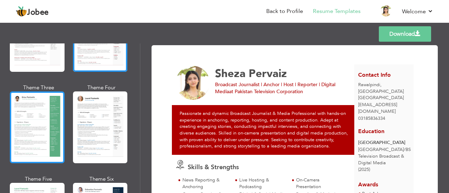
click at [41, 126] on div at bounding box center [37, 127] width 55 height 72
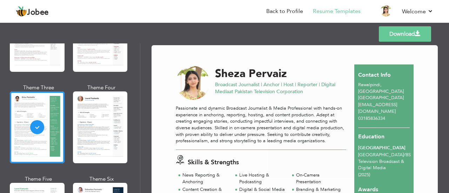
click at [95, 122] on div at bounding box center [100, 127] width 55 height 72
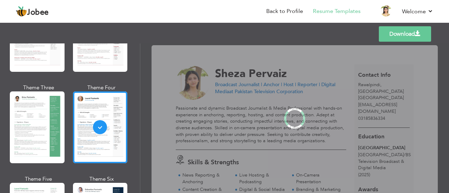
scroll to position [187, 0]
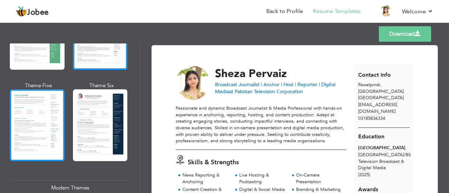
click at [46, 123] on div at bounding box center [37, 125] width 55 height 72
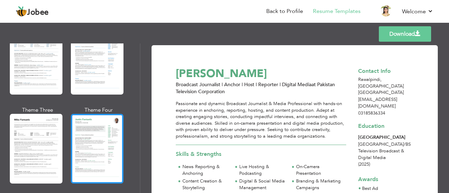
scroll to position [374, 0]
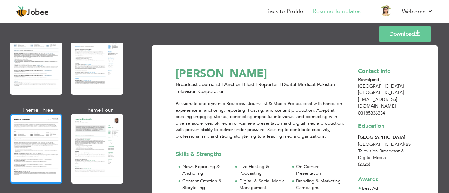
click at [44, 131] on div at bounding box center [36, 148] width 53 height 69
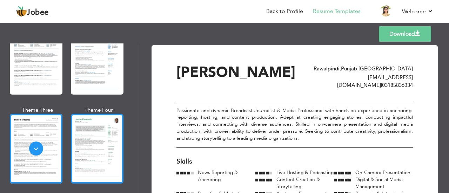
click at [93, 148] on div at bounding box center [97, 148] width 53 height 69
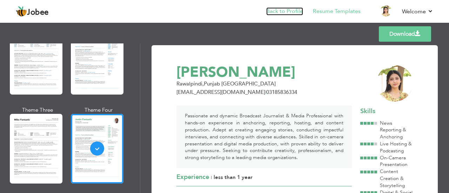
click at [292, 12] on link "Back to Profile" at bounding box center [284, 11] width 37 height 8
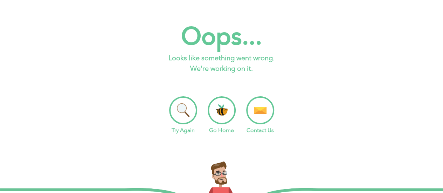
click at [220, 106] on li "Go Home" at bounding box center [222, 115] width 28 height 38
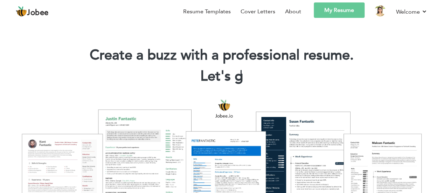
click at [328, 11] on link "My Resume" at bounding box center [339, 9] width 51 height 15
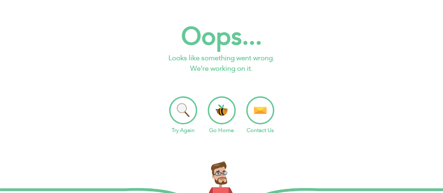
click at [175, 109] on li "Try Again" at bounding box center [183, 115] width 28 height 38
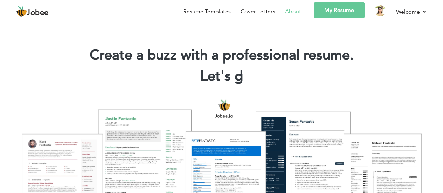
click at [294, 12] on link "About" at bounding box center [293, 11] width 16 height 8
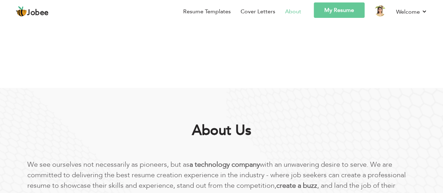
click at [344, 13] on link "My Resume" at bounding box center [339, 9] width 51 height 15
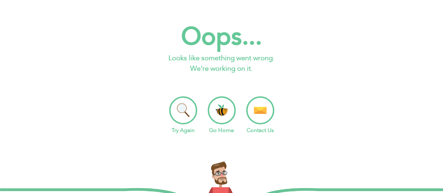
click at [188, 115] on li "Try Again" at bounding box center [183, 115] width 28 height 38
click at [217, 110] on li "Go Home" at bounding box center [222, 115] width 28 height 38
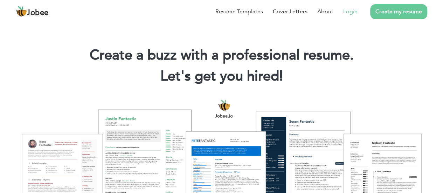
click at [349, 9] on link "Login" at bounding box center [351, 11] width 14 height 8
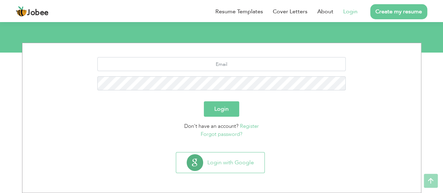
scroll to position [73, 0]
drag, startPoint x: 229, startPoint y: 67, endPoint x: 229, endPoint y: 72, distance: 4.6
click at [229, 67] on input "text" at bounding box center [221, 64] width 249 height 14
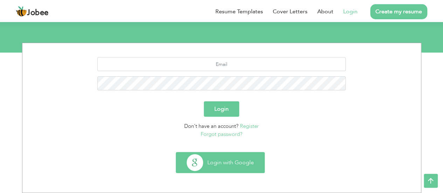
click at [219, 166] on button "Login with Google" at bounding box center [220, 162] width 88 height 20
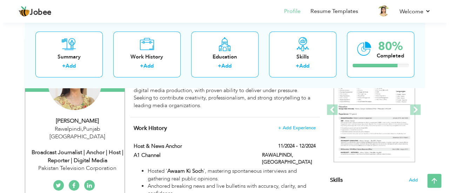
scroll to position [187, 0]
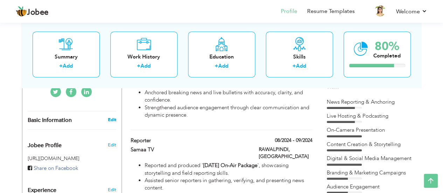
click at [111, 117] on link "Edit" at bounding box center [112, 120] width 8 height 6
type input "Sheza"
type input "Pervaiz"
type input "03185836334"
select select "number:166"
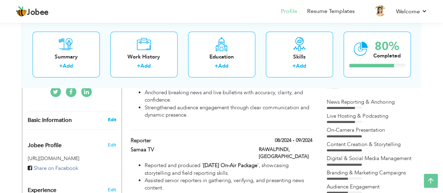
type input "[GEOGRAPHIC_DATA]"
type input "Rawalpindi"
select select "number:2"
type input "Pakistan Television Corporation"
type input "Broadcast Journalist | Anchor | Host | Reporter | Digital Media"
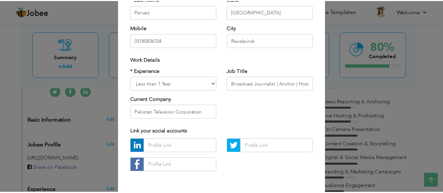
scroll to position [120, 0]
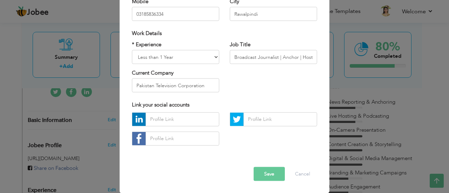
click at [266, 182] on div "Error Save Cancel" at bounding box center [225, 168] width 196 height 35
drag, startPoint x: 275, startPoint y: 172, endPoint x: 254, endPoint y: 172, distance: 21.4
click at [276, 172] on button "Save" at bounding box center [268, 174] width 31 height 14
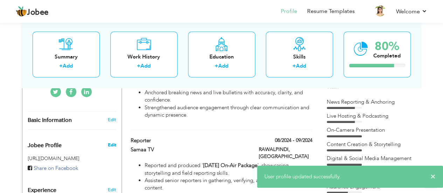
click at [111, 142] on span "Edit" at bounding box center [112, 145] width 8 height 6
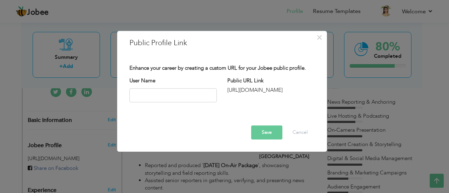
click at [248, 86] on div "Public URL Link http://jobee.io/profile/" at bounding box center [271, 85] width 98 height 17
click at [252, 90] on div "http://jobee.io/profile/" at bounding box center [270, 90] width 87 height 7
click at [319, 37] on span "×" at bounding box center [319, 37] width 6 height 13
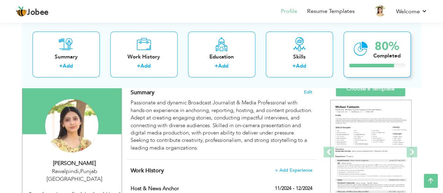
scroll to position [49, 0]
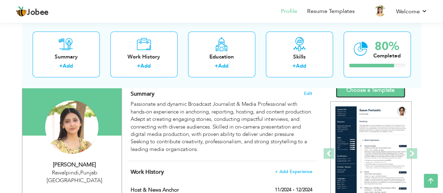
click at [375, 91] on link "Choose a Template" at bounding box center [370, 90] width 69 height 15
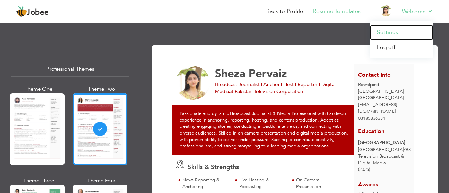
click at [390, 33] on link "Settings" at bounding box center [401, 32] width 63 height 15
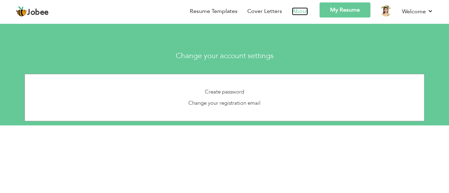
click at [297, 11] on link "About" at bounding box center [300, 11] width 16 height 8
